Goal: Task Accomplishment & Management: Use online tool/utility

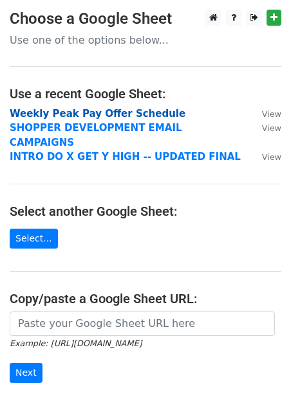
click at [86, 114] on strong "Weekly Peak Pay Offer Schedule" at bounding box center [97, 114] width 175 height 12
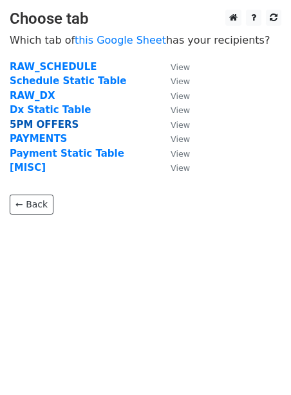
click at [46, 125] on strong "5PM OFFERS" at bounding box center [44, 125] width 69 height 12
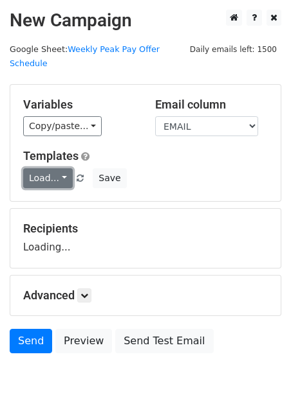
click at [39, 168] on link "Load..." at bounding box center [47, 178] width 49 height 20
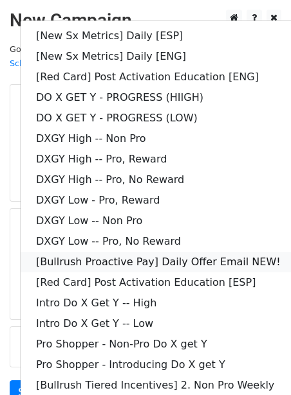
click at [78, 252] on link "[Bullrush Proactive Pay] Daily Offer Email NEW!" at bounding box center [186, 262] width 330 height 21
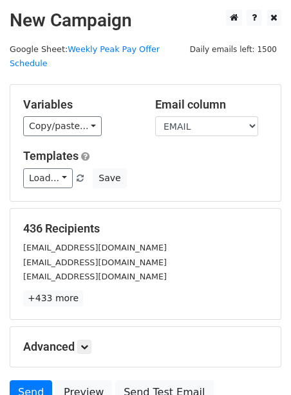
scroll to position [104, 0]
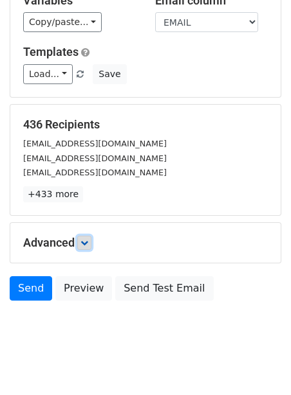
click at [88, 239] on icon at bounding box center [84, 243] width 8 height 8
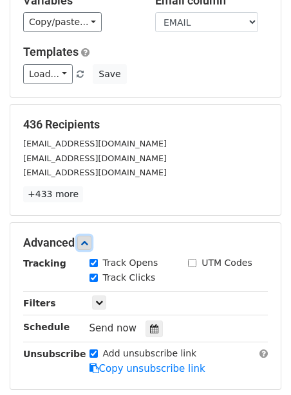
scroll to position [229, 0]
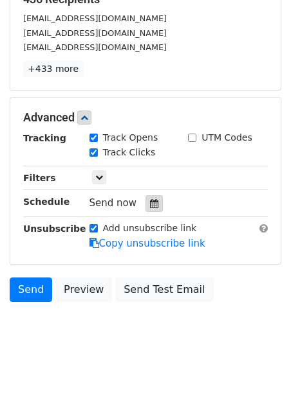
click at [150, 199] on icon at bounding box center [154, 203] width 8 height 9
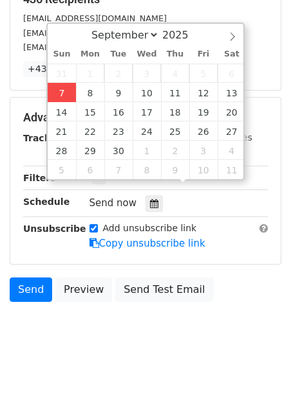
type input "2025-09-07 12:00"
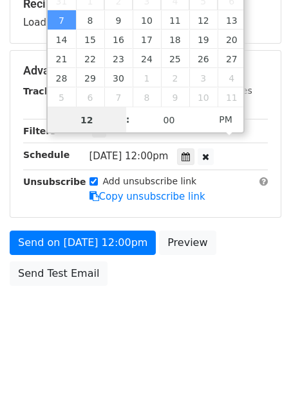
scroll to position [209, 0]
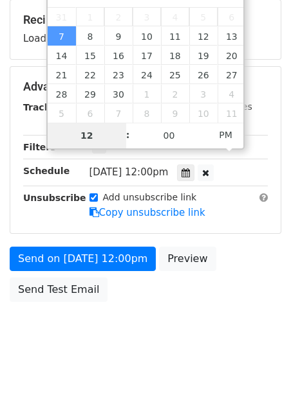
type input "2"
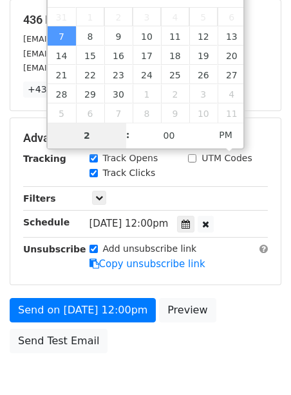
scroll to position [229, 0]
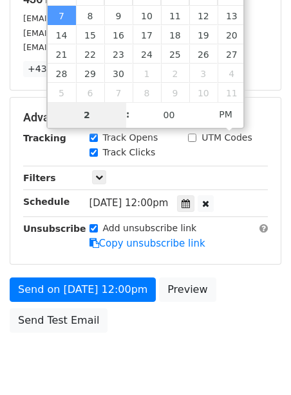
type input "2025-09-07 14:00"
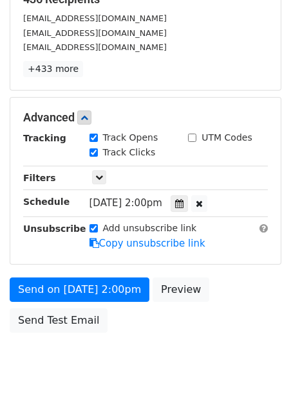
scroll to position [209, 0]
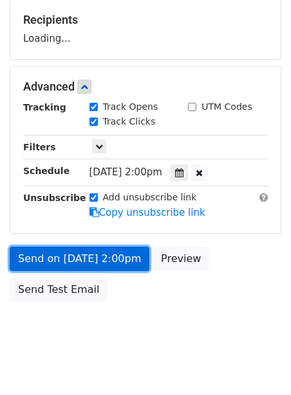
click at [42, 247] on link "Send on Sep 7 at 2:00pm" at bounding box center [79, 259] width 139 height 24
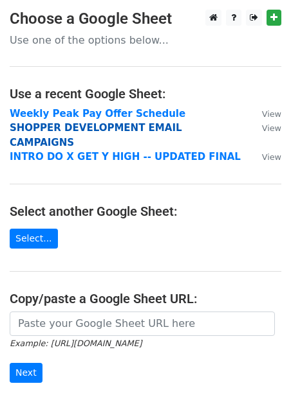
click at [103, 127] on strong "SHOPPER DEVELOPMENT EMAIL CAMPAIGNS" at bounding box center [96, 135] width 172 height 26
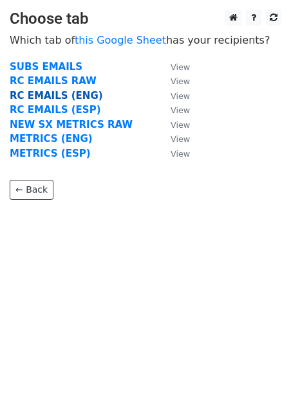
click at [76, 95] on strong "RC EMAILS (ENG)" at bounding box center [56, 96] width 93 height 12
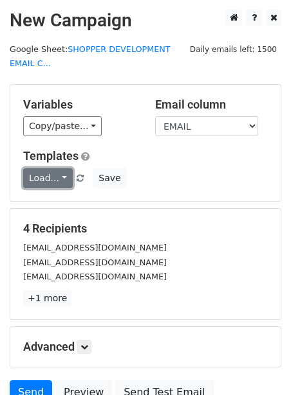
click at [44, 179] on link "Load..." at bounding box center [47, 178] width 49 height 20
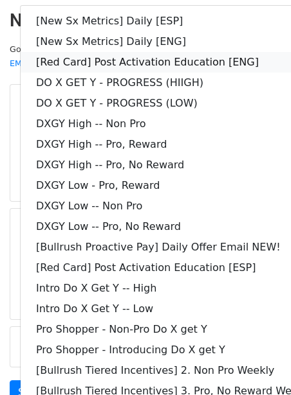
click at [95, 62] on link "[Red Card] Post Activation Education [ENG]" at bounding box center [186, 62] width 330 height 21
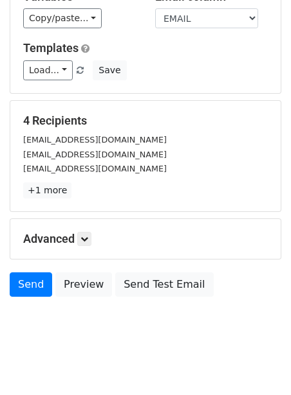
scroll to position [118, 0]
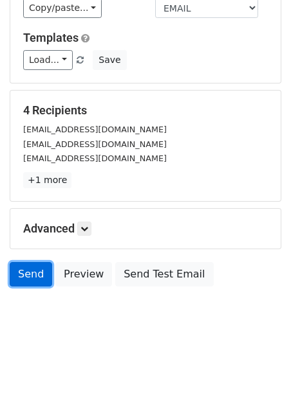
click at [30, 273] on link "Send" at bounding box center [31, 274] width 42 height 24
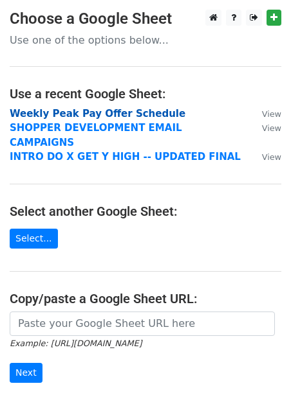
click at [91, 113] on strong "Weekly Peak Pay Offer Schedule" at bounding box center [97, 114] width 175 height 12
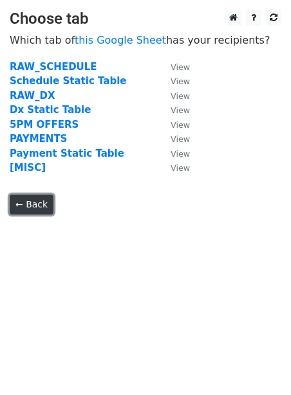
click at [29, 202] on link "← Back" at bounding box center [32, 205] width 44 height 20
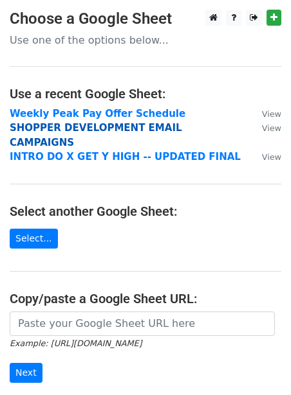
click at [111, 126] on strong "SHOPPER DEVELOPMENT EMAIL CAMPAIGNS" at bounding box center [96, 135] width 172 height 26
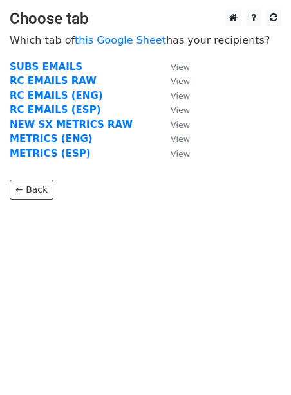
click at [71, 103] on td "RC EMAILS (ESP)" at bounding box center [84, 110] width 148 height 15
click at [69, 111] on strong "RC EMAILS (ESP)" at bounding box center [55, 110] width 91 height 12
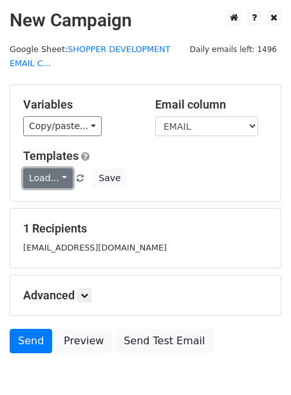
click at [44, 170] on link "Load..." at bounding box center [47, 178] width 49 height 20
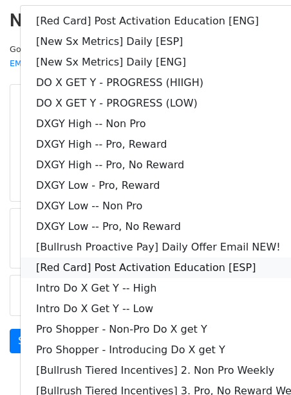
click at [58, 266] on link "[Red Card] Post Activation Education [ESP]" at bounding box center [186, 268] width 330 height 21
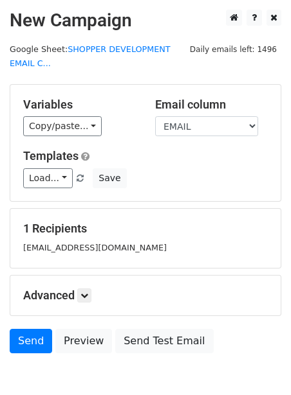
scroll to position [67, 0]
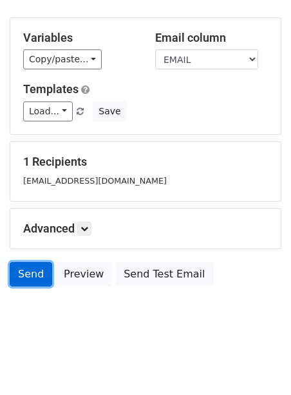
click at [31, 269] on link "Send" at bounding box center [31, 274] width 42 height 24
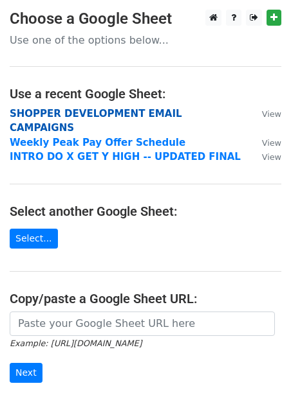
click at [106, 117] on strong "SHOPPER DEVELOPMENT EMAIL CAMPAIGNS" at bounding box center [96, 121] width 172 height 26
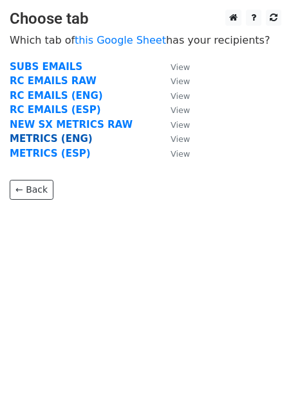
click at [69, 136] on strong "METRICS (ENG)" at bounding box center [51, 139] width 83 height 12
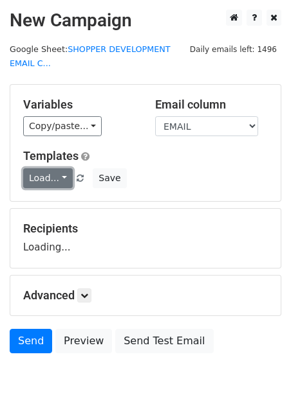
click at [39, 174] on link "Load..." at bounding box center [47, 178] width 49 height 20
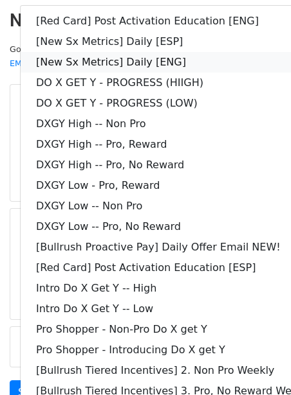
click at [111, 64] on link "[New Sx Metrics] Daily [ENG]" at bounding box center [186, 62] width 330 height 21
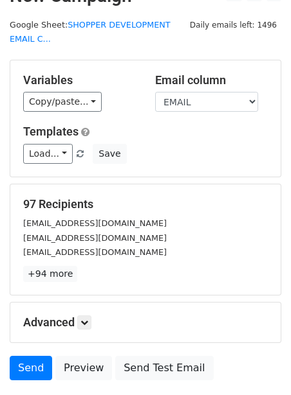
scroll to position [118, 0]
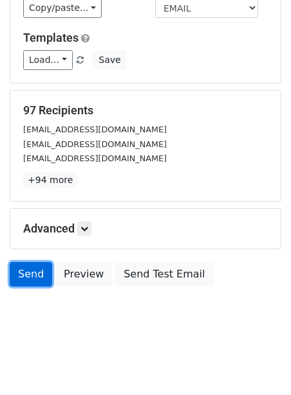
click at [20, 276] on link "Send" at bounding box center [31, 274] width 42 height 24
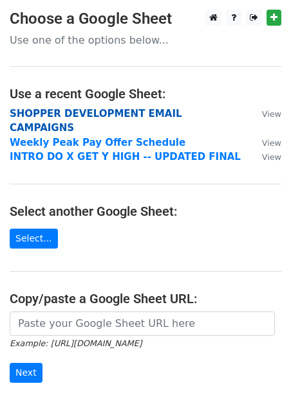
click at [81, 116] on strong "SHOPPER DEVELOPMENT EMAIL CAMPAIGNS" at bounding box center [96, 121] width 172 height 26
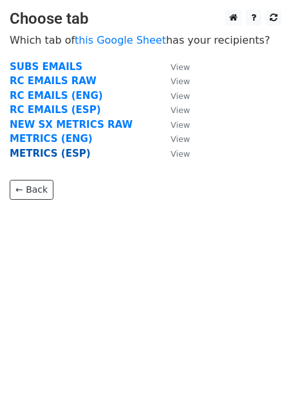
click at [43, 154] on strong "METRICS (ESP)" at bounding box center [50, 154] width 81 height 12
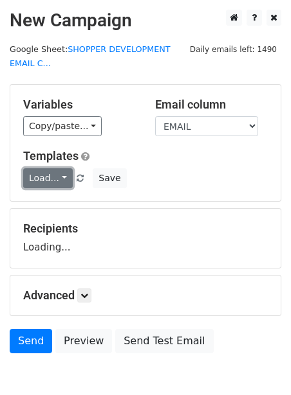
click at [35, 176] on link "Load..." at bounding box center [47, 178] width 49 height 20
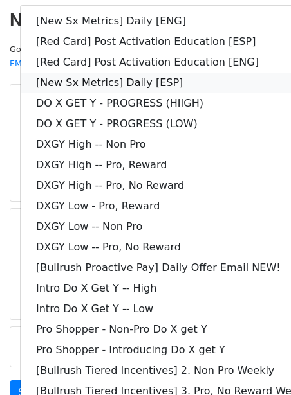
click at [81, 84] on link "[New Sx Metrics] Daily [ESP]" at bounding box center [186, 83] width 330 height 21
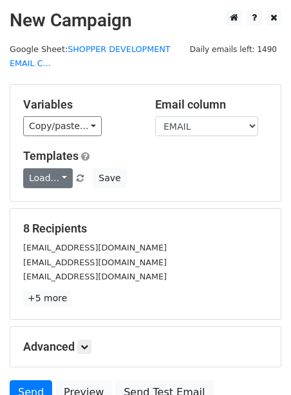
scroll to position [118, 0]
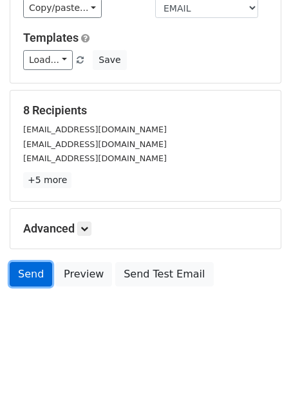
click at [22, 268] on link "Send" at bounding box center [31, 274] width 42 height 24
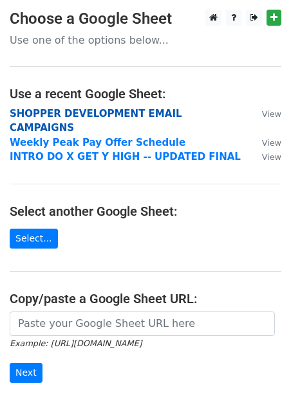
click at [42, 114] on strong "SHOPPER DEVELOPMENT EMAIL CAMPAIGNS" at bounding box center [96, 121] width 172 height 26
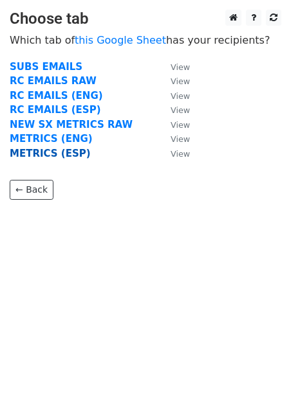
click at [31, 154] on strong "METRICS (ESP)" at bounding box center [50, 154] width 81 height 12
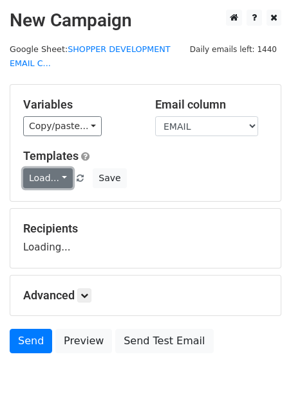
click at [26, 172] on link "Load..." at bounding box center [47, 178] width 49 height 20
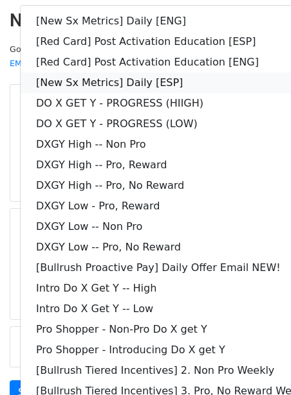
click at [110, 82] on link "[New Sx Metrics] Daily [ESP]" at bounding box center [186, 83] width 330 height 21
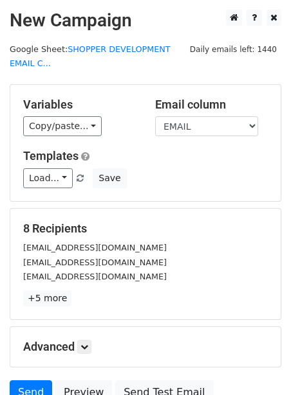
scroll to position [118, 0]
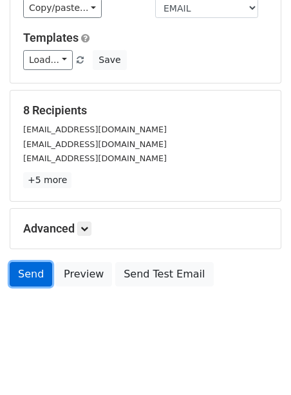
click at [20, 275] on link "Send" at bounding box center [31, 274] width 42 height 24
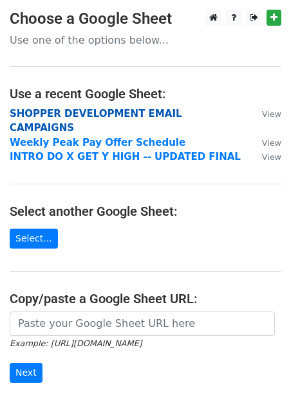
click at [79, 112] on strong "SHOPPER DEVELOPMENT EMAIL CAMPAIGNS" at bounding box center [96, 121] width 172 height 26
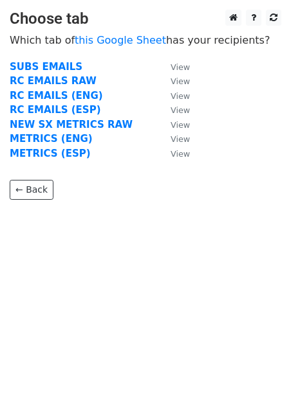
click at [40, 150] on strong "METRICS (ESP)" at bounding box center [50, 154] width 81 height 12
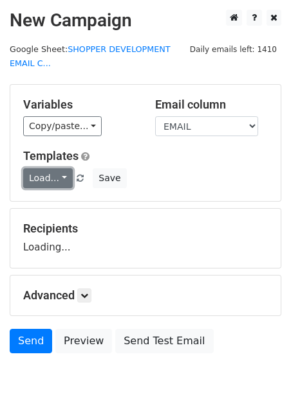
click at [39, 180] on link "Load..." at bounding box center [47, 178] width 49 height 20
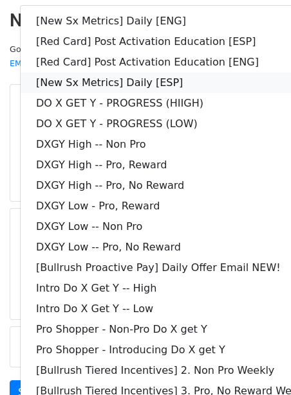
click at [87, 87] on link "[New Sx Metrics] Daily [ESP]" at bounding box center [186, 83] width 330 height 21
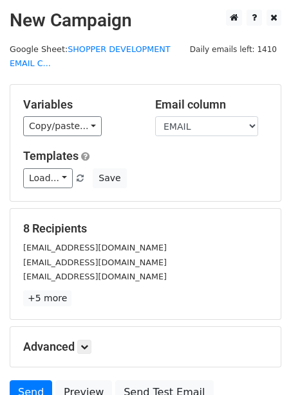
scroll to position [118, 0]
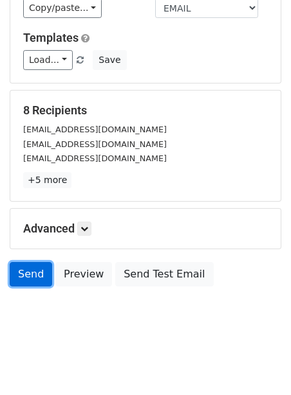
click at [17, 273] on link "Send" at bounding box center [31, 274] width 42 height 24
